Goal: Navigation & Orientation: Go to known website

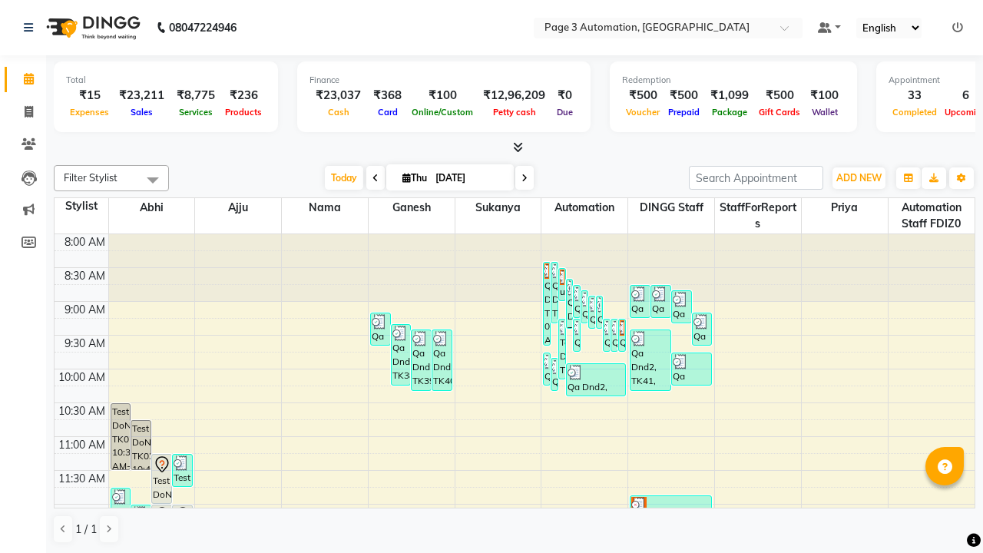
click at [958, 27] on icon at bounding box center [958, 27] width 11 height 11
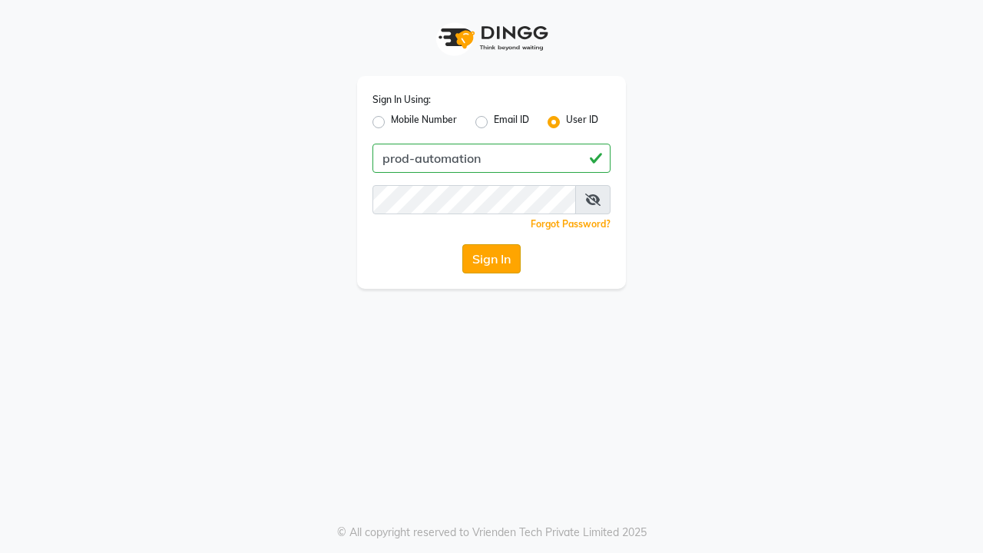
click at [492, 259] on button "Sign In" at bounding box center [491, 258] width 58 height 29
